Goal: Task Accomplishment & Management: Use online tool/utility

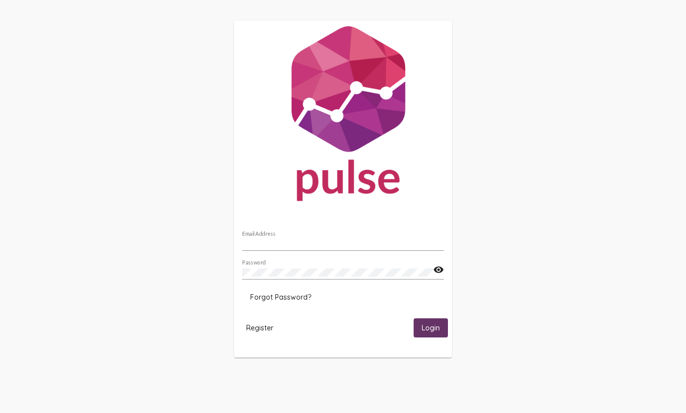
type input "jnewham@homefirstscc.org"
click at [427, 331] on span "Login" at bounding box center [430, 328] width 18 height 9
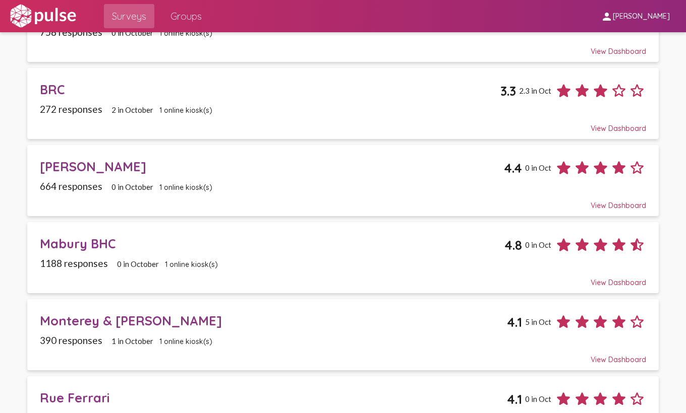
scroll to position [152, 0]
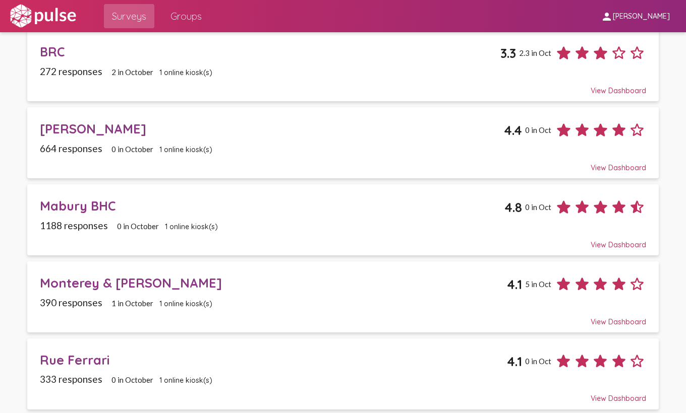
click at [463, 280] on div "Monterey & [PERSON_NAME]" at bounding box center [273, 283] width 467 height 16
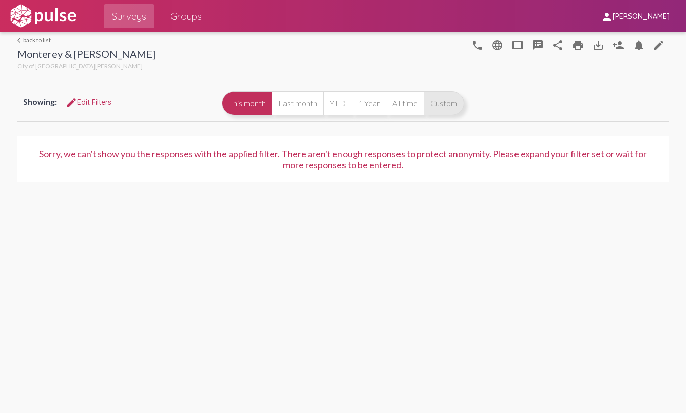
click at [454, 96] on button "Custom" at bounding box center [444, 103] width 40 height 24
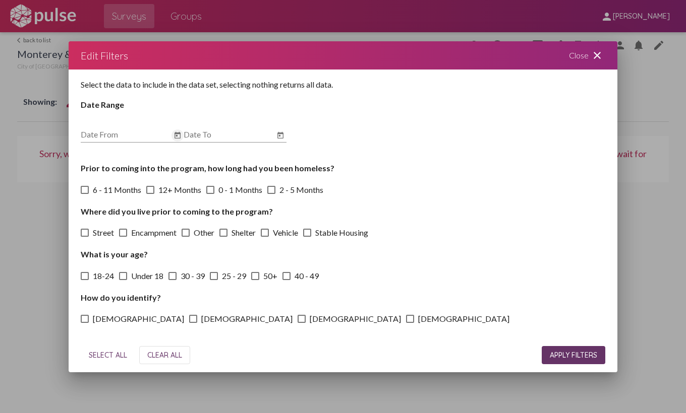
click at [180, 133] on icon "Open calendar" at bounding box center [177, 136] width 8 height 12
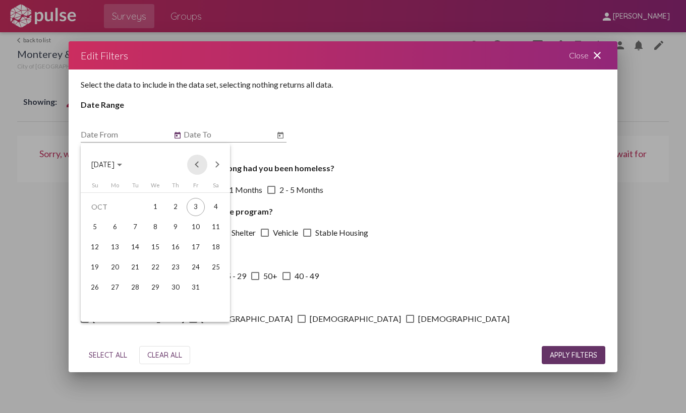
click at [194, 165] on button "Previous month" at bounding box center [197, 165] width 20 height 20
click at [129, 228] on div "1" at bounding box center [135, 227] width 18 height 18
type input "7/1/2025"
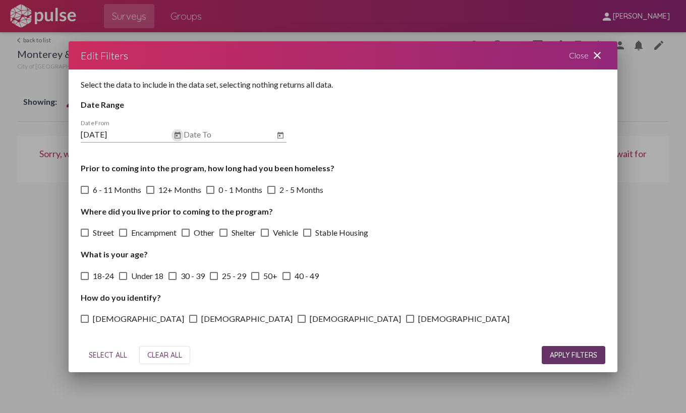
click at [283, 138] on icon "Open calendar" at bounding box center [280, 135] width 6 height 7
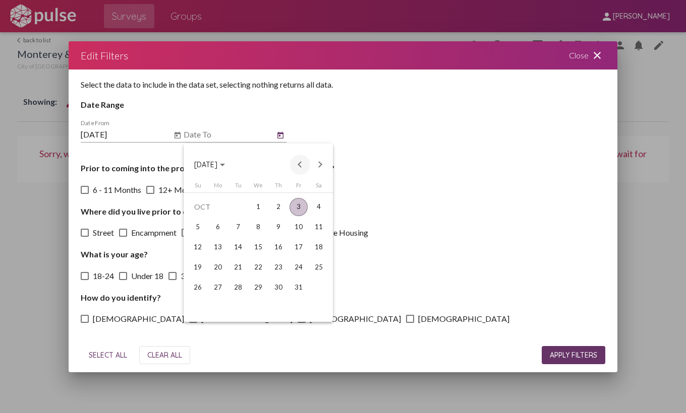
click at [303, 161] on button "Previous month" at bounding box center [300, 165] width 20 height 20
click at [243, 311] on div "30" at bounding box center [238, 308] width 18 height 18
type input "9/30/2025"
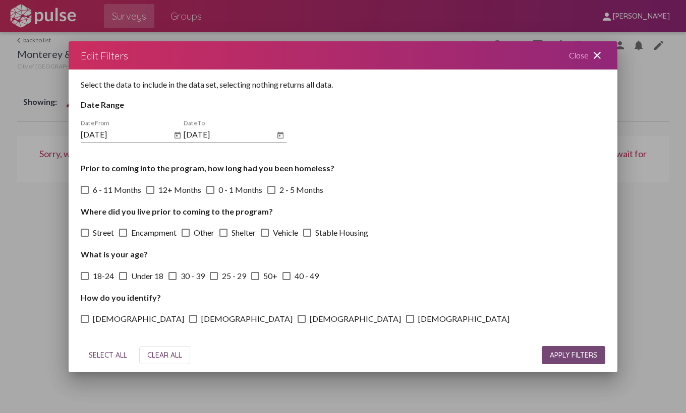
click at [567, 352] on span "APPLY FILTERS" at bounding box center [573, 355] width 47 height 9
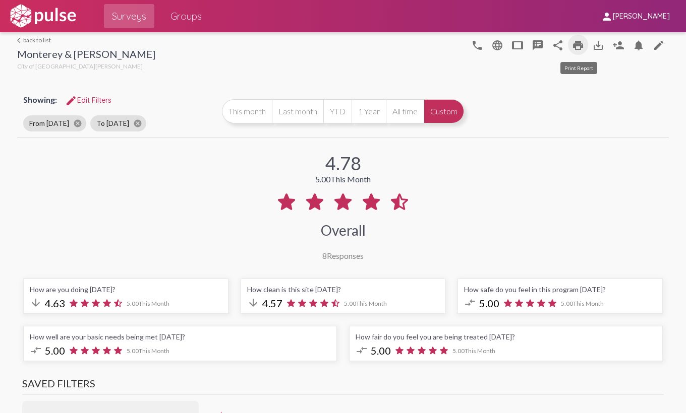
click at [578, 41] on mat-icon "print" at bounding box center [578, 45] width 12 height 12
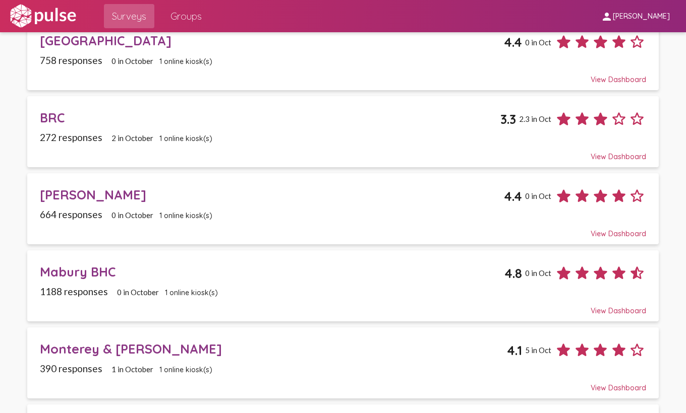
scroll to position [152, 0]
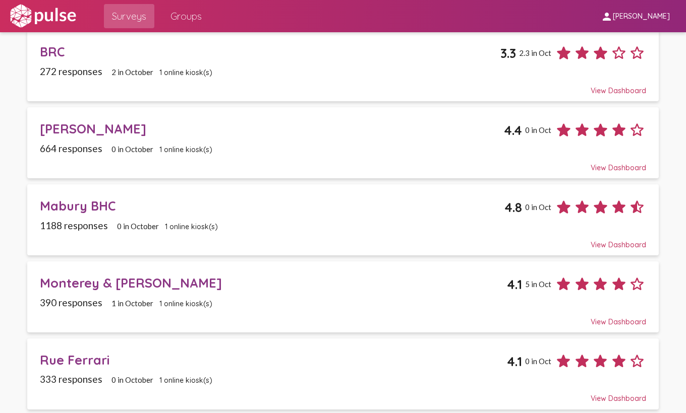
click at [131, 356] on div "Rue Ferrari" at bounding box center [273, 360] width 467 height 16
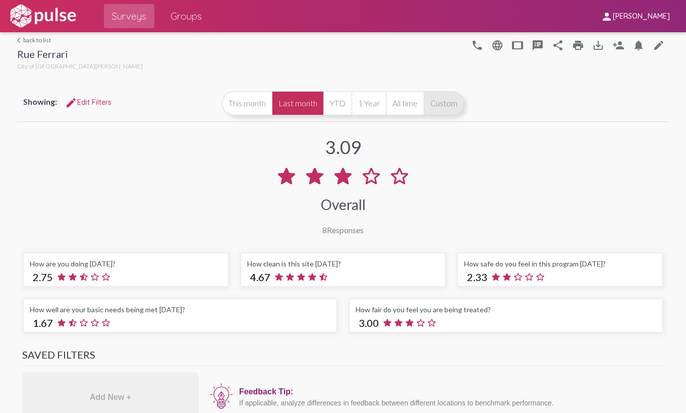
click at [454, 95] on button "Custom" at bounding box center [444, 103] width 40 height 24
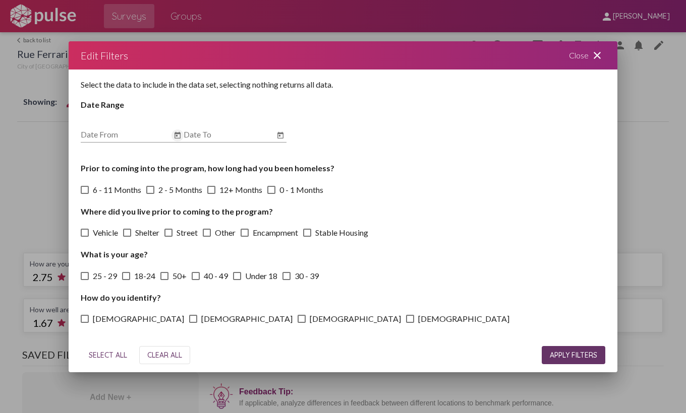
click at [174, 136] on icon "Open calendar" at bounding box center [177, 136] width 8 height 12
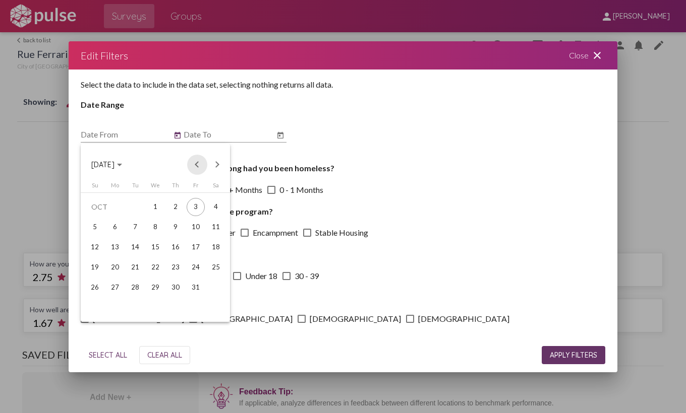
click at [193, 161] on button "Previous month" at bounding box center [197, 165] width 20 height 20
click at [134, 224] on div "1" at bounding box center [135, 227] width 18 height 18
type input "7/1/2025"
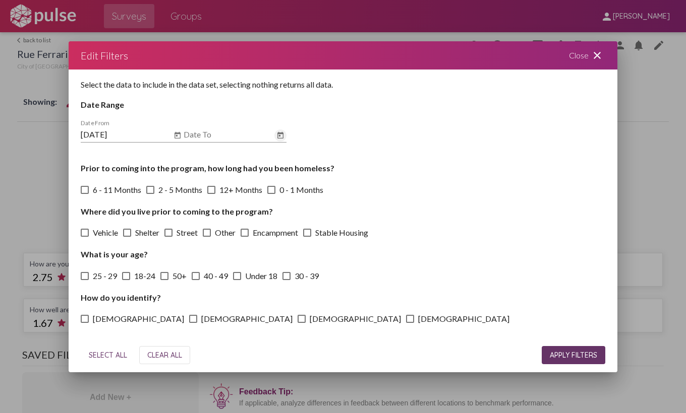
click at [282, 139] on icon "Open calendar" at bounding box center [280, 135] width 6 height 7
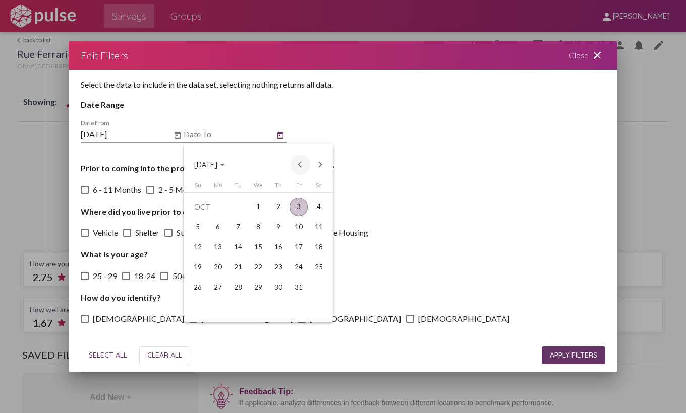
click at [300, 162] on button "Previous month" at bounding box center [300, 165] width 20 height 20
click at [244, 308] on div "30" at bounding box center [238, 308] width 18 height 18
type input "9/30/2025"
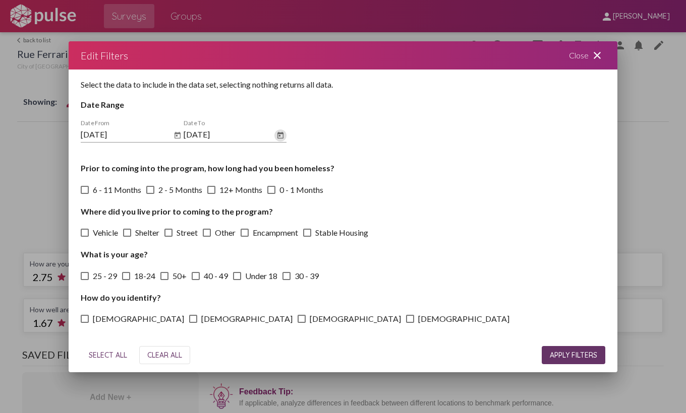
click at [561, 355] on span "APPLY FILTERS" at bounding box center [573, 355] width 47 height 9
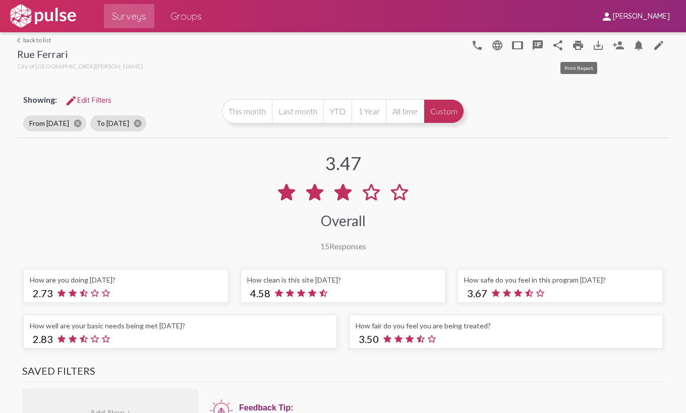
click at [576, 44] on mat-icon "print" at bounding box center [578, 45] width 12 height 12
click at [32, 39] on link "arrow_back_ios back to list" at bounding box center [80, 40] width 126 height 8
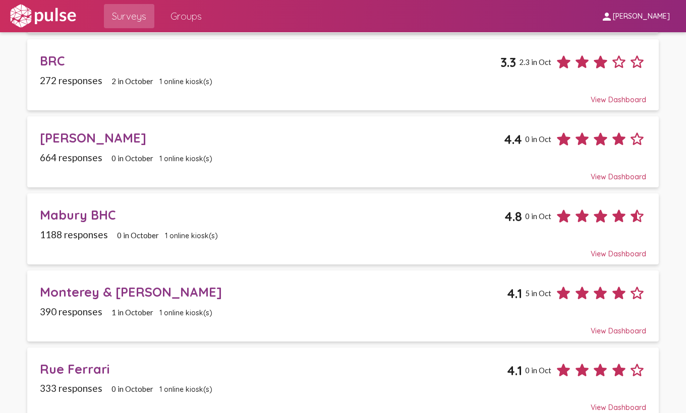
scroll to position [140, 0]
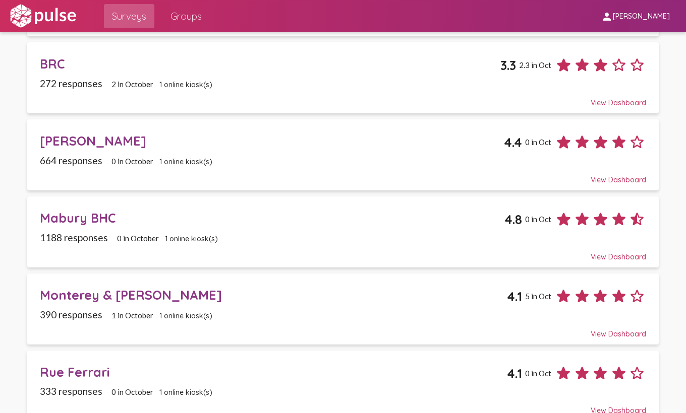
click at [207, 142] on div "Felipe BHC" at bounding box center [272, 141] width 464 height 16
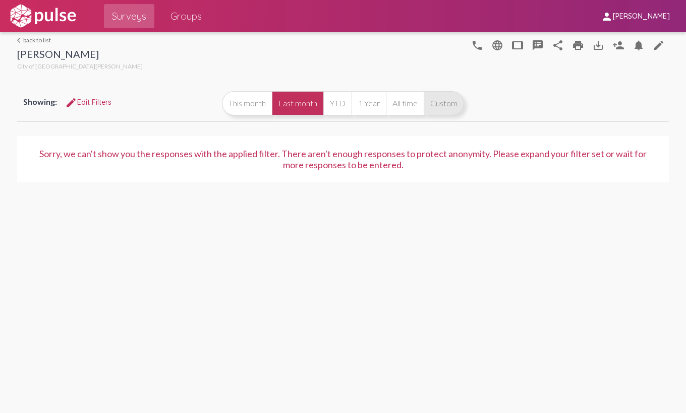
click at [441, 106] on button "Custom" at bounding box center [444, 103] width 40 height 24
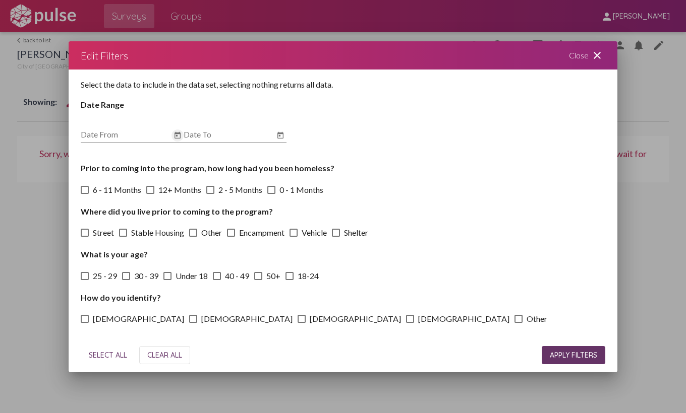
click at [175, 136] on icon "Open calendar" at bounding box center [177, 136] width 8 height 12
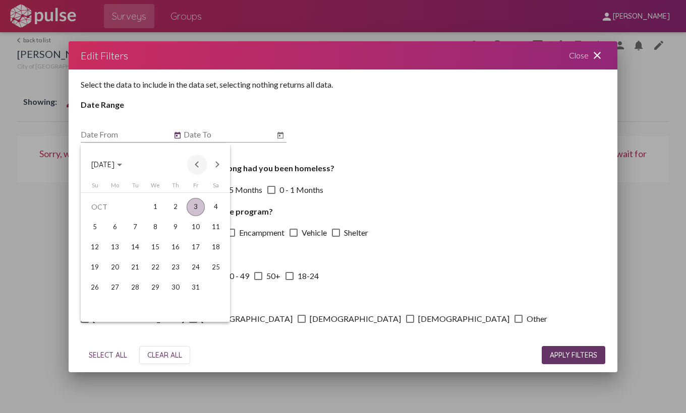
click at [198, 169] on button "Previous month" at bounding box center [197, 165] width 20 height 20
click at [136, 227] on div "1" at bounding box center [135, 227] width 18 height 18
type input "7/1/2025"
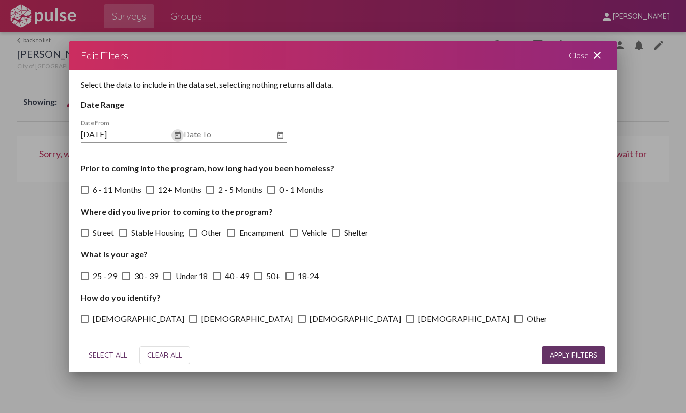
click at [281, 137] on icon "Open calendar" at bounding box center [280, 136] width 8 height 12
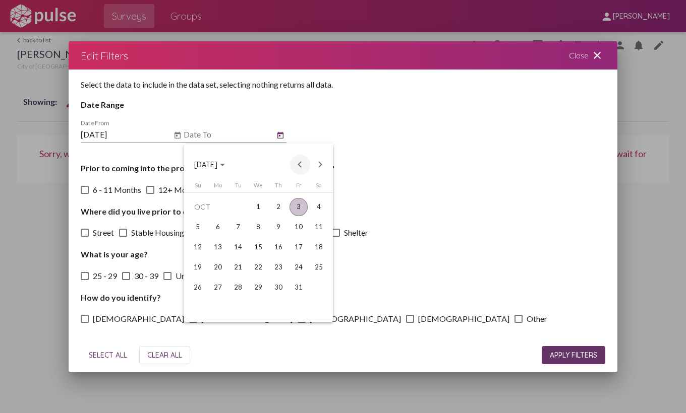
click at [298, 162] on button "Previous month" at bounding box center [300, 165] width 20 height 20
click at [235, 317] on td "30" at bounding box center [238, 308] width 20 height 20
type input "9/30/2025"
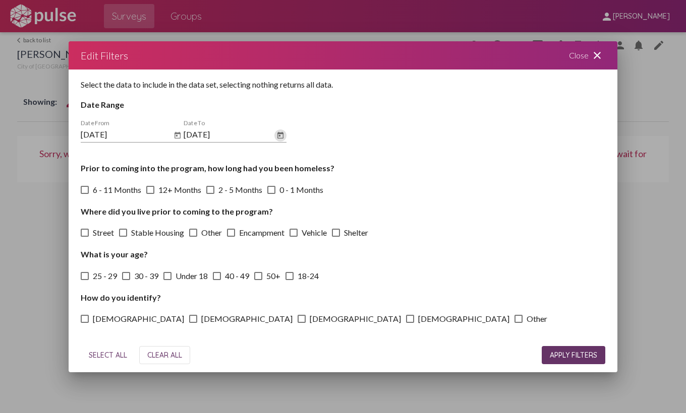
click at [564, 355] on span "APPLY FILTERS" at bounding box center [573, 355] width 47 height 9
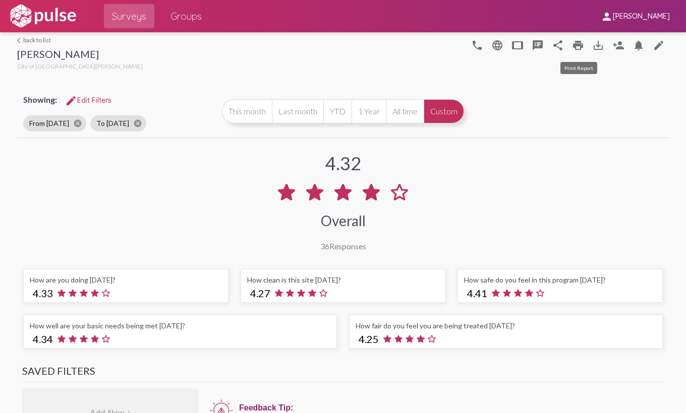
click at [581, 43] on mat-icon "print" at bounding box center [578, 45] width 12 height 12
click at [38, 43] on link "arrow_back_ios back to list" at bounding box center [80, 40] width 126 height 8
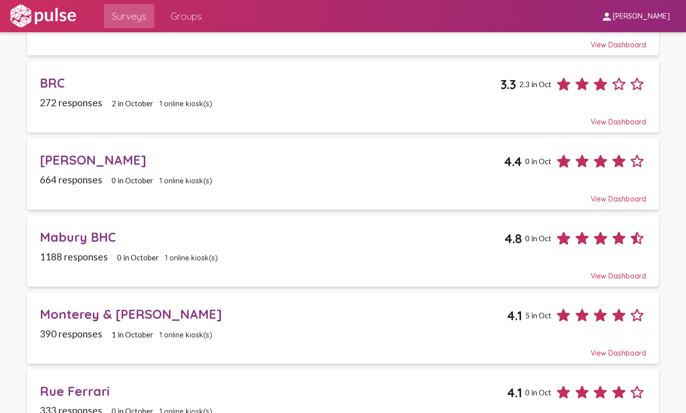
scroll to position [131, 0]
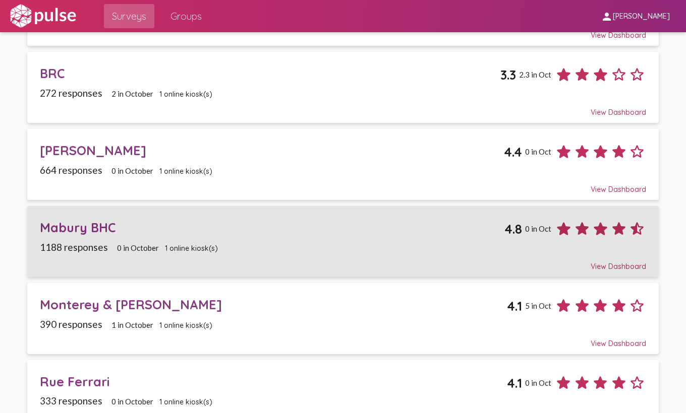
click at [203, 229] on div "Mabury BHC" at bounding box center [272, 228] width 465 height 16
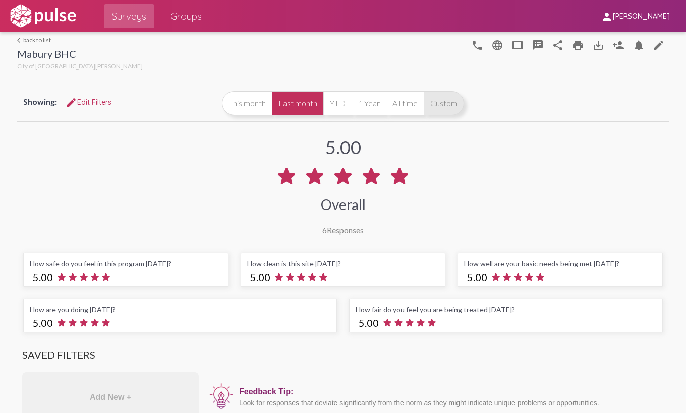
click at [452, 98] on button "Custom" at bounding box center [444, 103] width 40 height 24
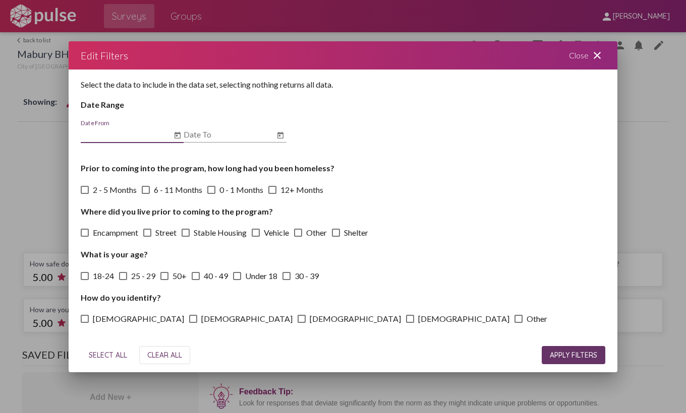
click at [178, 136] on icon "Open calendar" at bounding box center [177, 136] width 8 height 12
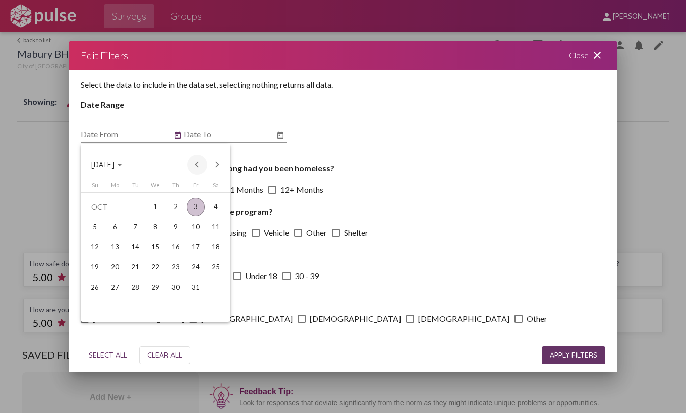
click at [194, 164] on button "Previous month" at bounding box center [197, 165] width 20 height 20
click at [134, 226] on div "1" at bounding box center [135, 227] width 18 height 18
type input "7/1/2025"
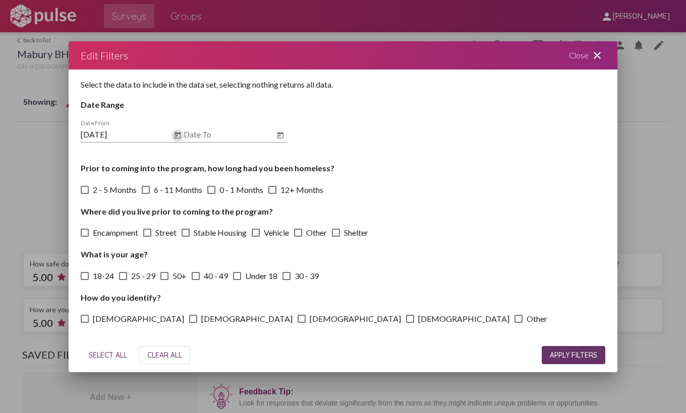
click at [280, 138] on icon "Open calendar" at bounding box center [280, 136] width 8 height 12
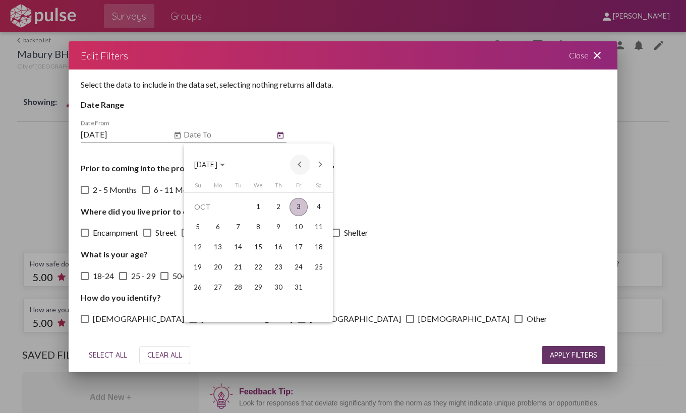
click at [303, 162] on button "Previous month" at bounding box center [300, 165] width 20 height 20
click at [240, 307] on div "30" at bounding box center [238, 308] width 18 height 18
type input "9/30/2025"
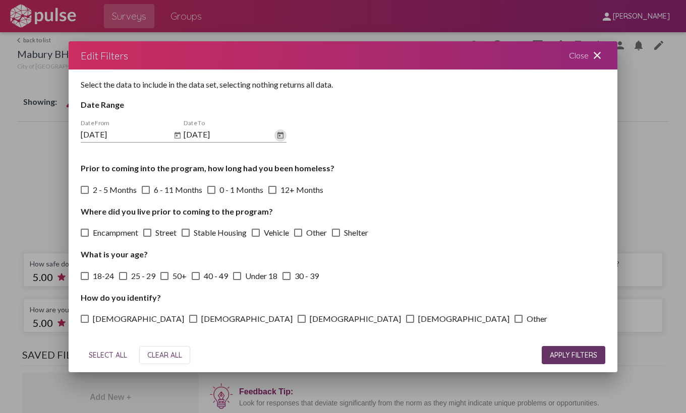
click at [570, 354] on span "APPLY FILTERS" at bounding box center [573, 355] width 47 height 9
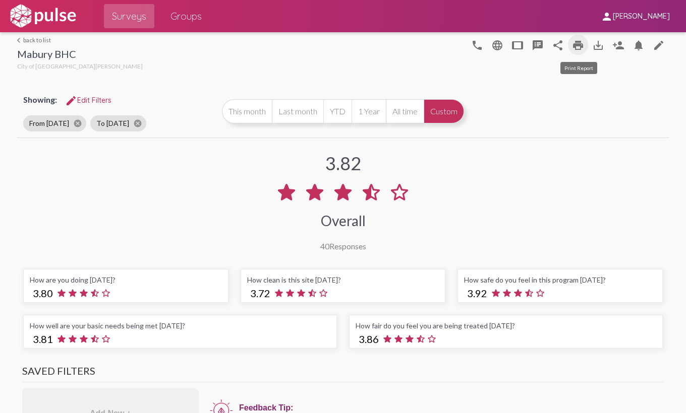
click at [577, 44] on mat-icon "print" at bounding box center [578, 45] width 12 height 12
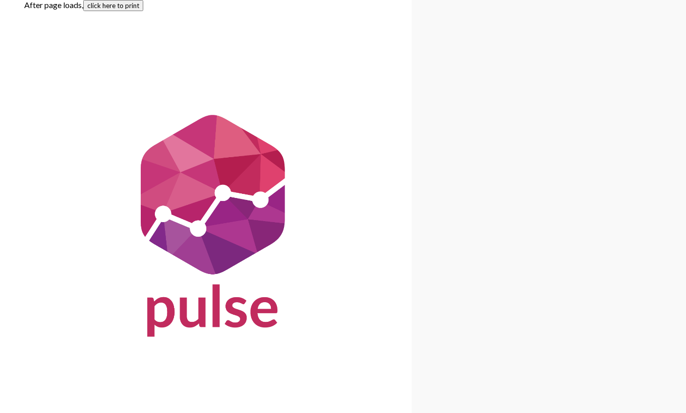
click at [122, 3] on button "click here to print" at bounding box center [113, 5] width 60 height 11
click at [126, 7] on button "click here to print" at bounding box center [113, 5] width 60 height 11
click at [123, 9] on button "click here to print" at bounding box center [113, 5] width 60 height 11
click at [133, 8] on button "click here to print" at bounding box center [113, 5] width 60 height 11
